Goal: Task Accomplishment & Management: Manage account settings

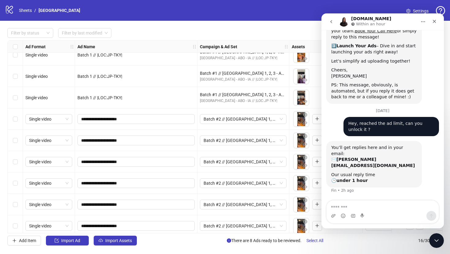
scroll to position [107, 0]
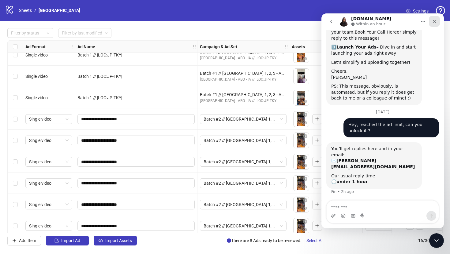
click at [436, 22] on div "Close" at bounding box center [433, 21] width 11 height 11
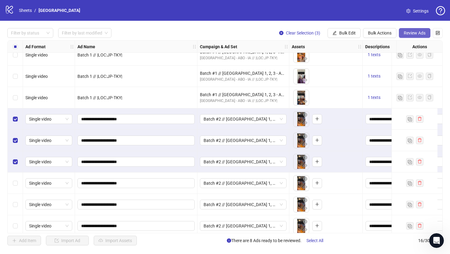
click at [409, 31] on span "Review Ads" at bounding box center [414, 33] width 22 height 5
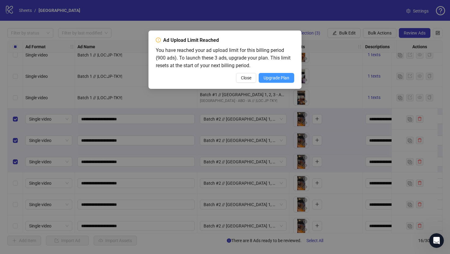
click at [268, 81] on button "Upgrade Plan" at bounding box center [275, 78] width 35 height 10
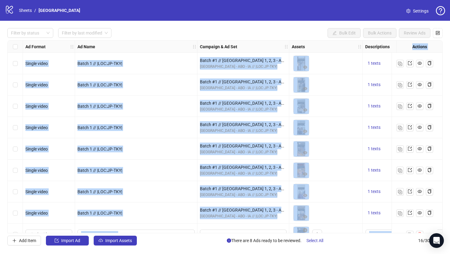
drag, startPoint x: 0, startPoint y: 123, endPoint x: 97, endPoint y: -14, distance: 168.3
click at [97, 0] on html "logo/logo-mobile Sheets / Tokyo Settings Filter by status Filter by last modifi…" at bounding box center [225, 127] width 450 height 254
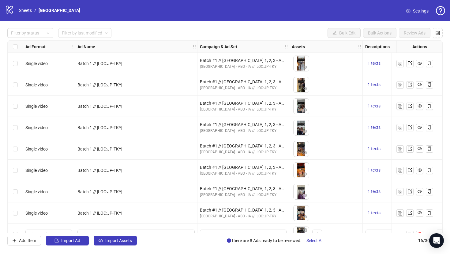
click at [0, 178] on div "Filter by status Filter by last modified Bulk Edit Bulk Actions Review Ads Ad F…" at bounding box center [225, 137] width 450 height 232
